Goal: Task Accomplishment & Management: Manage account settings

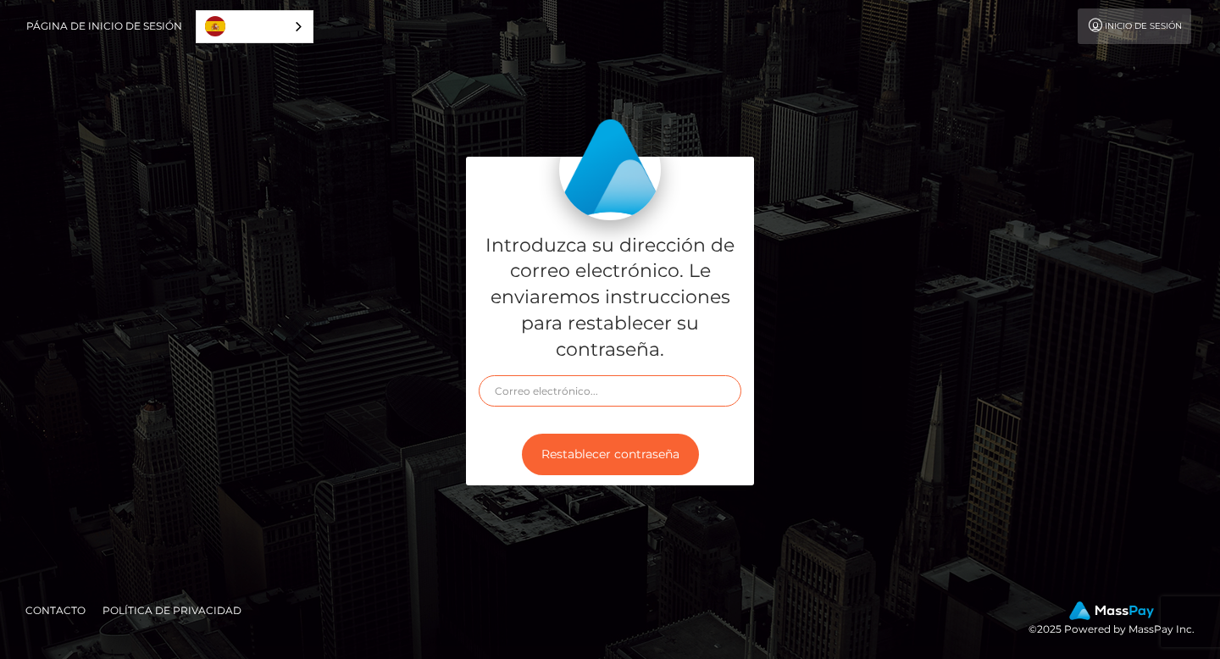
click at [606, 392] on input "text" at bounding box center [610, 390] width 263 height 31
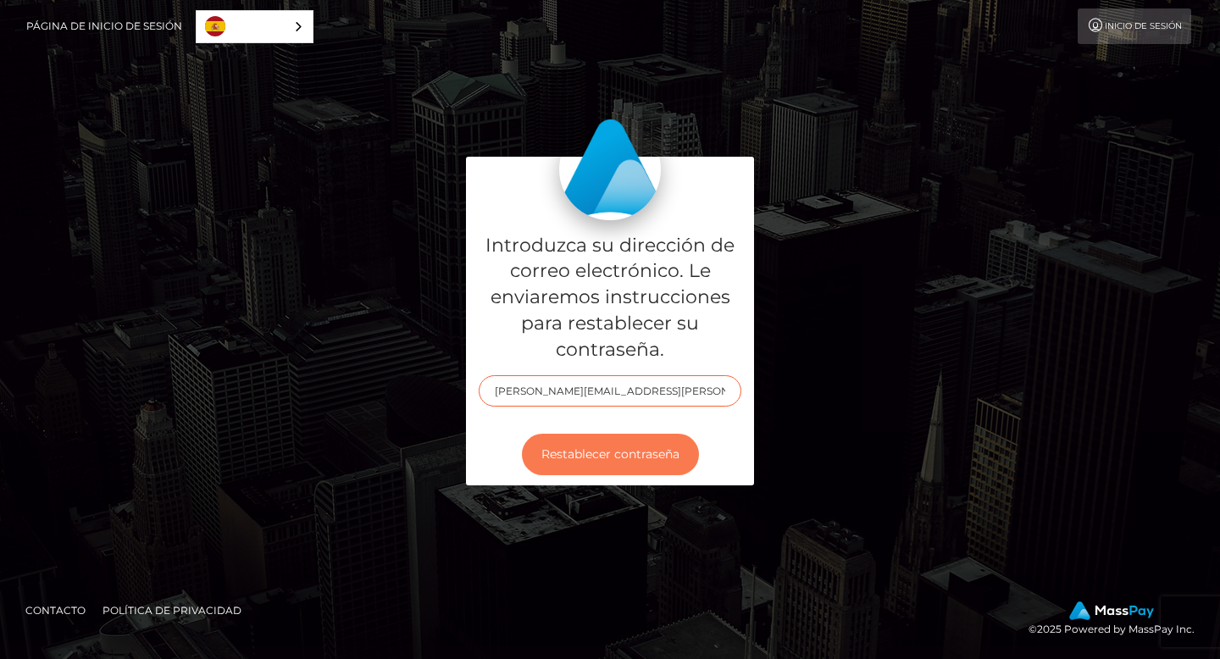
type input "[PERSON_NAME][EMAIL_ADDRESS][PERSON_NAME][DOMAIN_NAME]"
click at [606, 446] on button "Restablecer contraseña" at bounding box center [610, 455] width 177 height 42
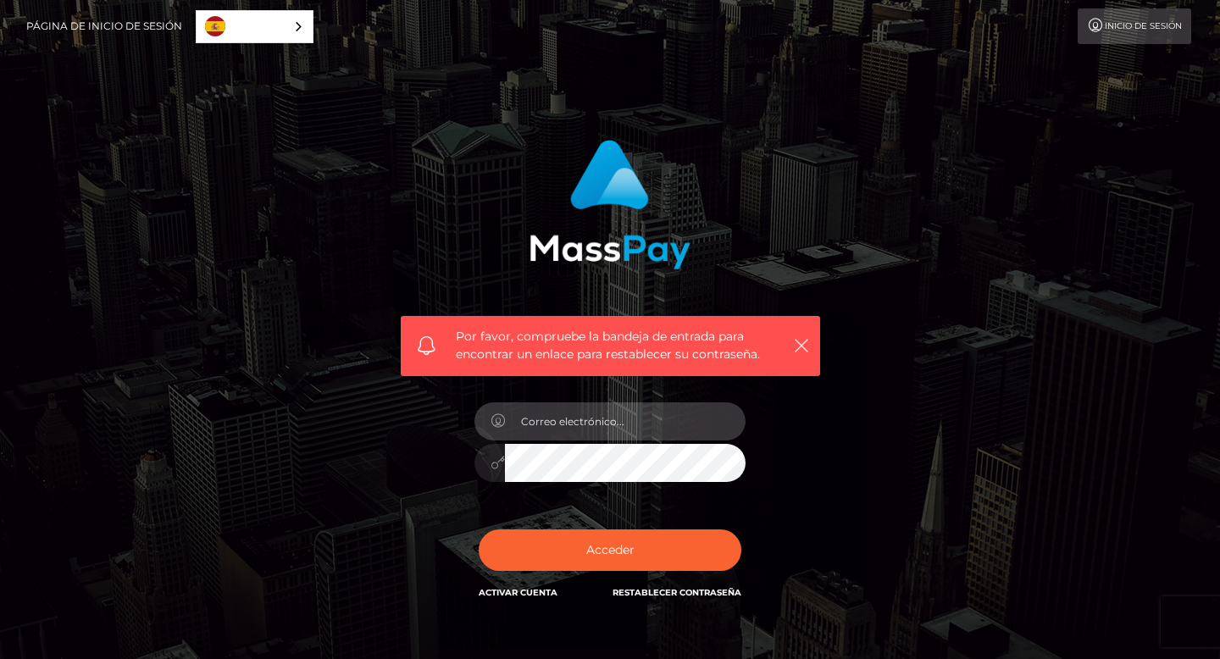
click at [627, 428] on input "email" at bounding box center [625, 421] width 241 height 38
type input "[PERSON_NAME][EMAIL_ADDRESS][PERSON_NAME][DOMAIN_NAME]"
click at [479, 529] on button "Acceder" at bounding box center [610, 550] width 263 height 42
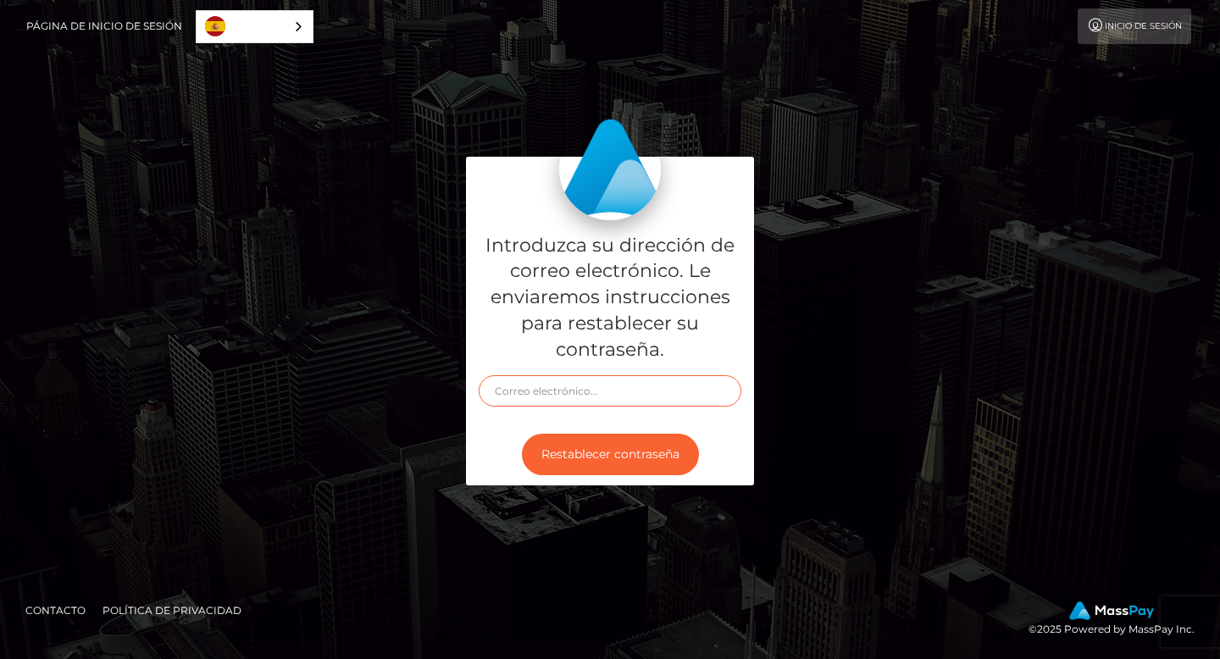
click at [593, 385] on input "text" at bounding box center [610, 390] width 263 height 31
type input "[PERSON_NAME][EMAIL_ADDRESS][PERSON_NAME][DOMAIN_NAME]"
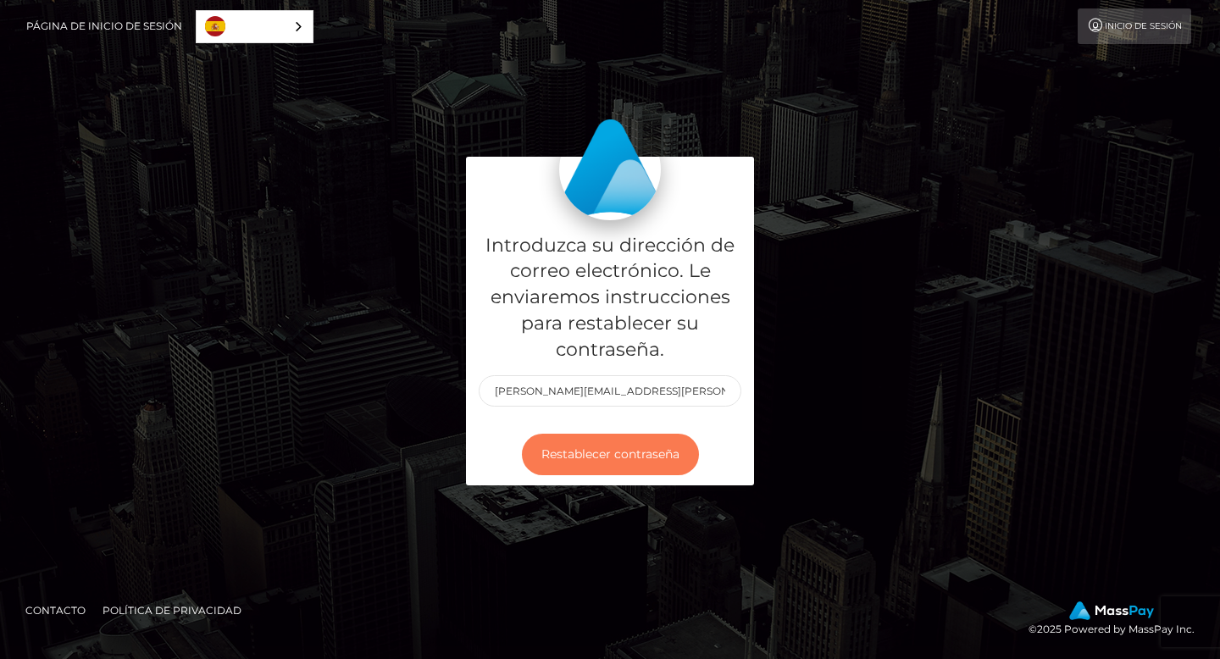
click at [593, 472] on button "Restablecer contraseña" at bounding box center [610, 455] width 177 height 42
click at [591, 463] on button "Restablecer contraseña" at bounding box center [610, 455] width 177 height 42
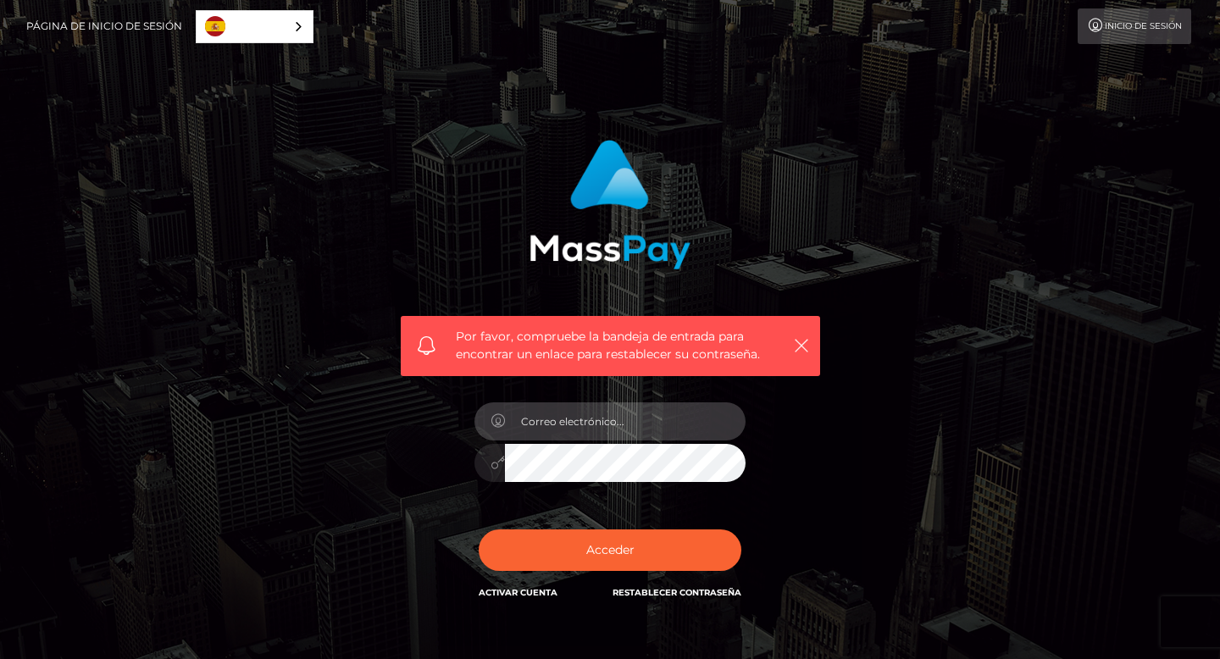
click at [545, 425] on input "email" at bounding box center [625, 421] width 241 height 38
type input "[PERSON_NAME][EMAIL_ADDRESS][PERSON_NAME][DOMAIN_NAME]"
click at [479, 529] on button "Acceder" at bounding box center [610, 550] width 263 height 42
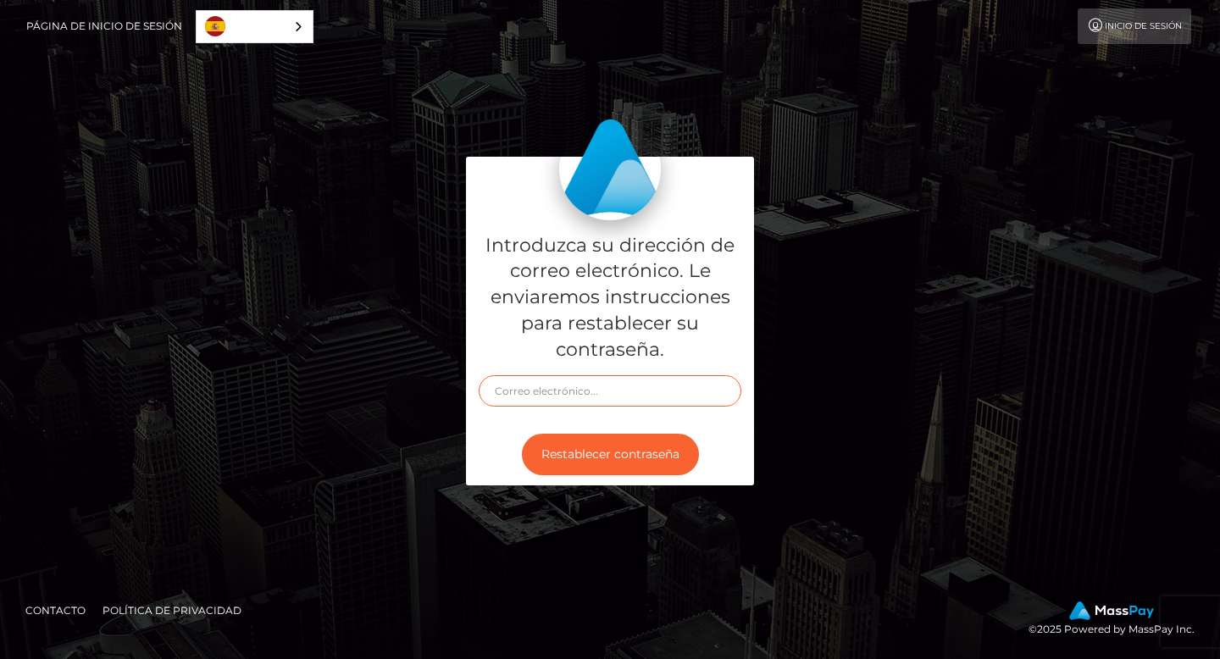
click at [584, 385] on input "text" at bounding box center [610, 390] width 263 height 31
type input "[PERSON_NAME][EMAIL_ADDRESS][PERSON_NAME][DOMAIN_NAME]"
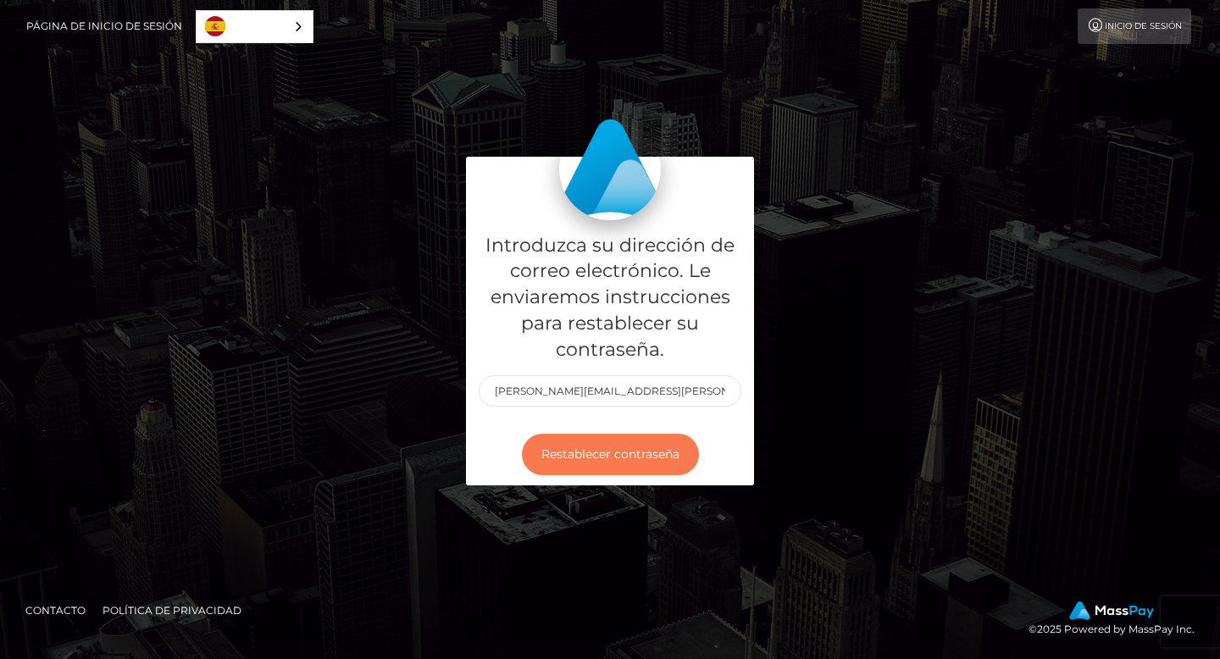
click at [586, 460] on button "Restablecer contraseña" at bounding box center [610, 455] width 177 height 42
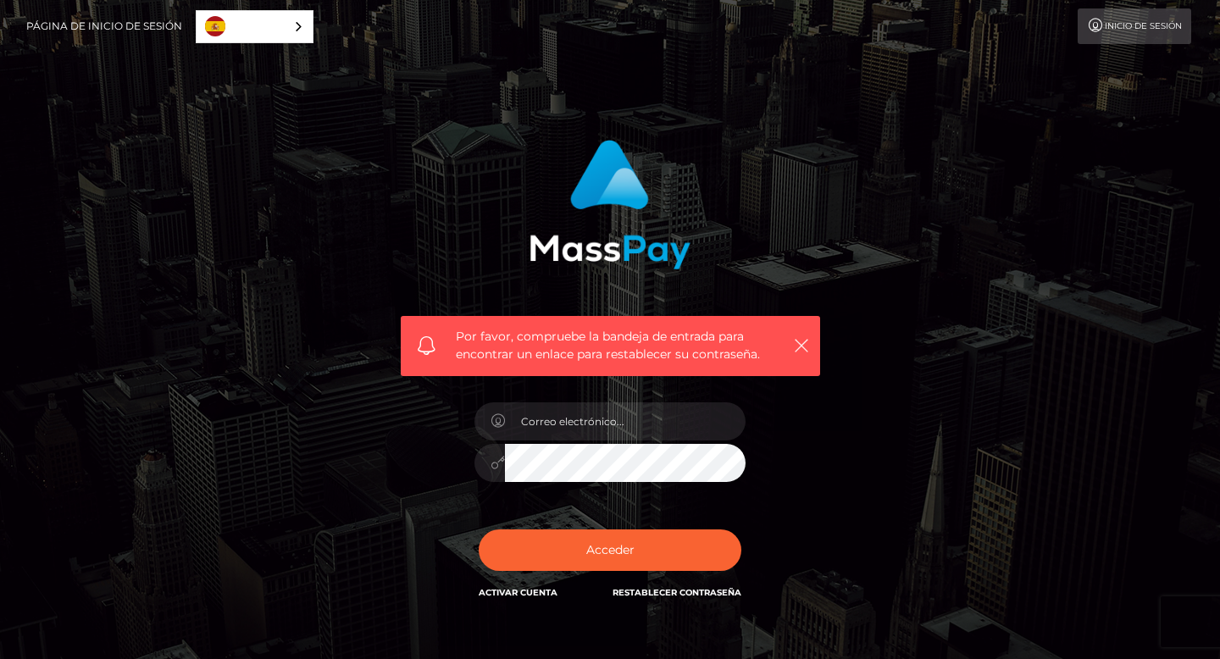
click at [633, 592] on link "Restablecer contraseña" at bounding box center [676, 592] width 129 height 11
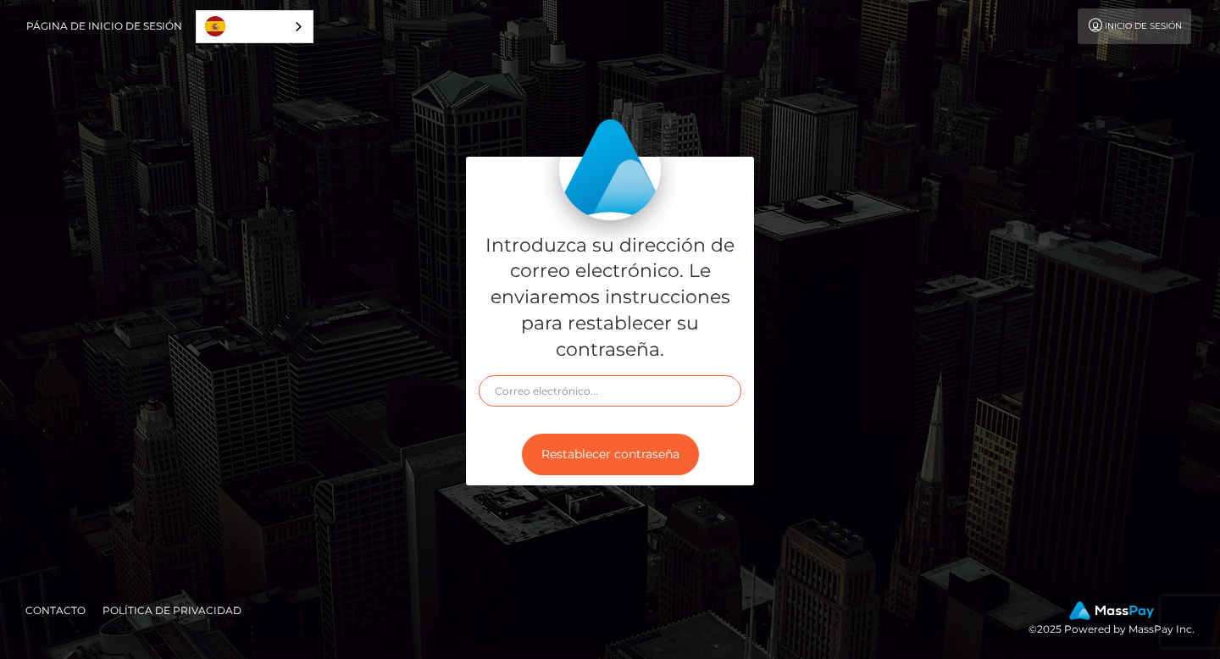
click at [585, 384] on input "text" at bounding box center [610, 390] width 263 height 31
type input "[PERSON_NAME][EMAIL_ADDRESS][PERSON_NAME][DOMAIN_NAME]"
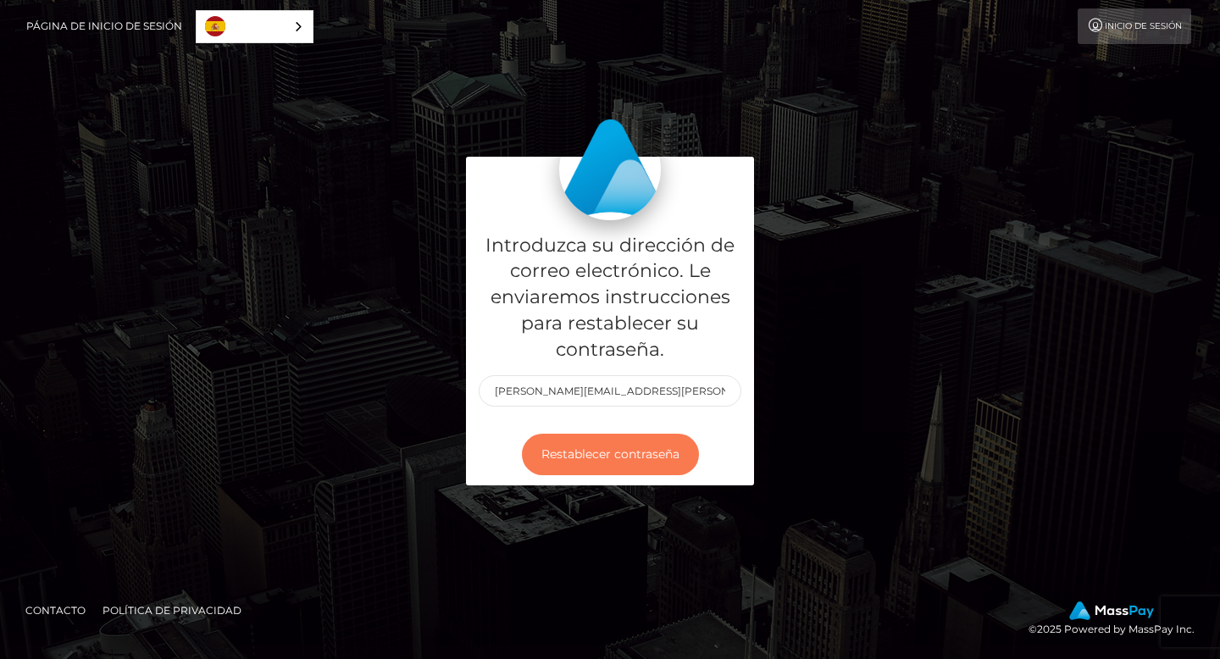
click at [603, 457] on button "Restablecer contraseña" at bounding box center [610, 455] width 177 height 42
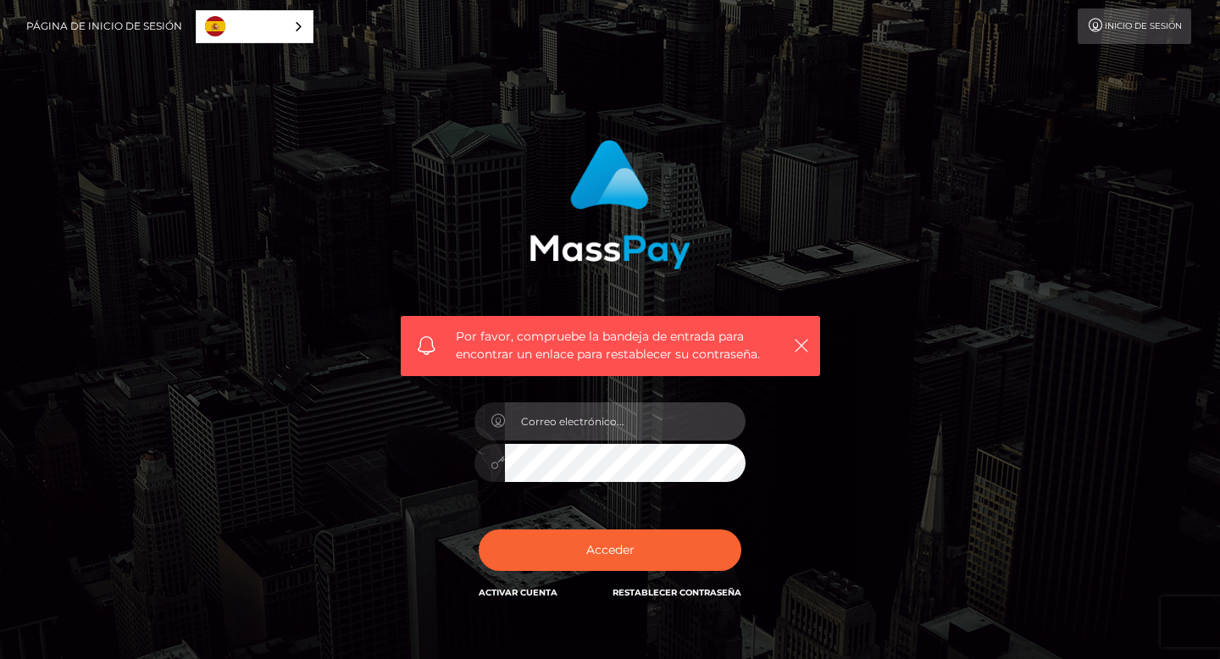
click at [598, 425] on input "email" at bounding box center [625, 421] width 241 height 38
type input "[PERSON_NAME][EMAIL_ADDRESS][PERSON_NAME][DOMAIN_NAME]"
click at [479, 529] on button "Acceder" at bounding box center [610, 550] width 263 height 42
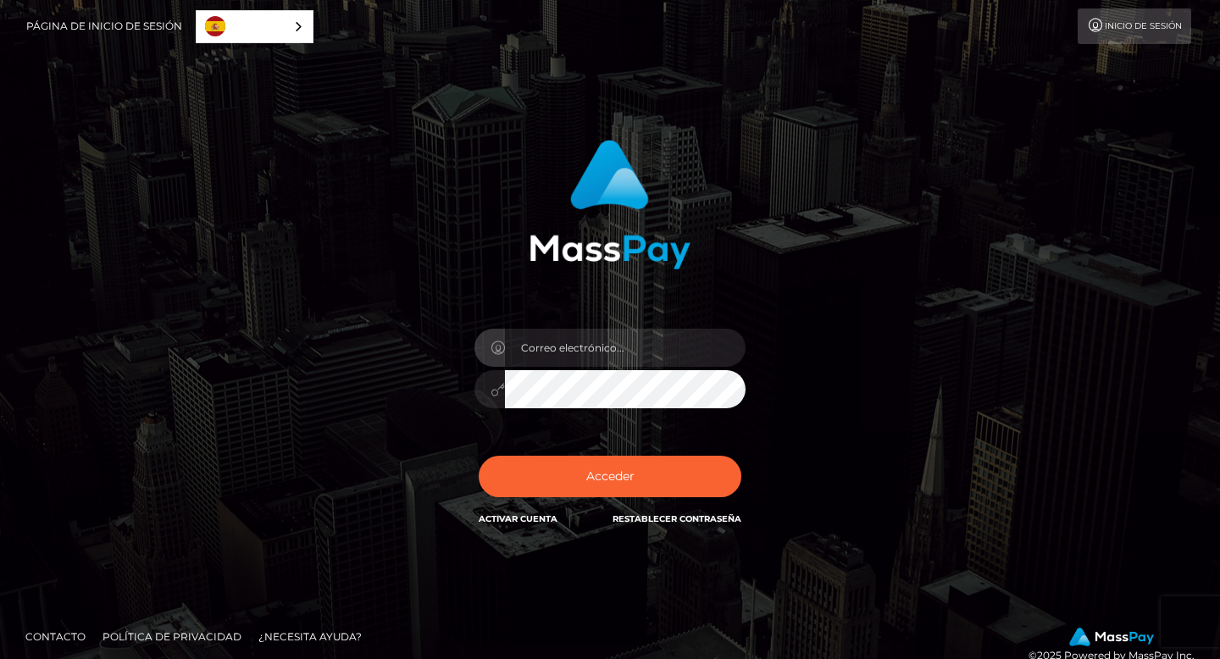
type input "[PERSON_NAME][EMAIL_ADDRESS][PERSON_NAME][DOMAIN_NAME]"
click at [479, 456] on button "Acceder" at bounding box center [610, 477] width 263 height 42
